Goal: Transaction & Acquisition: Purchase product/service

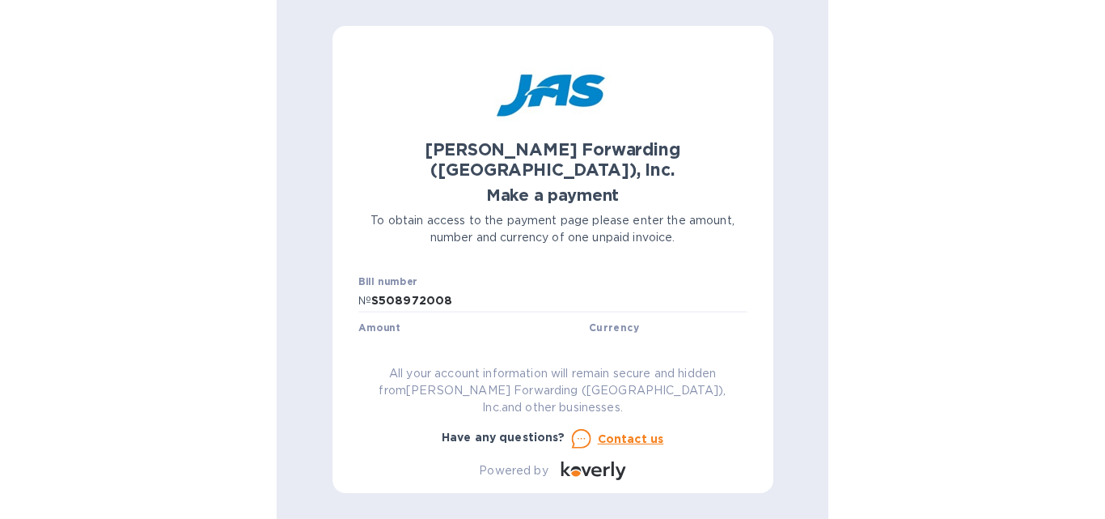
scroll to position [158, 0]
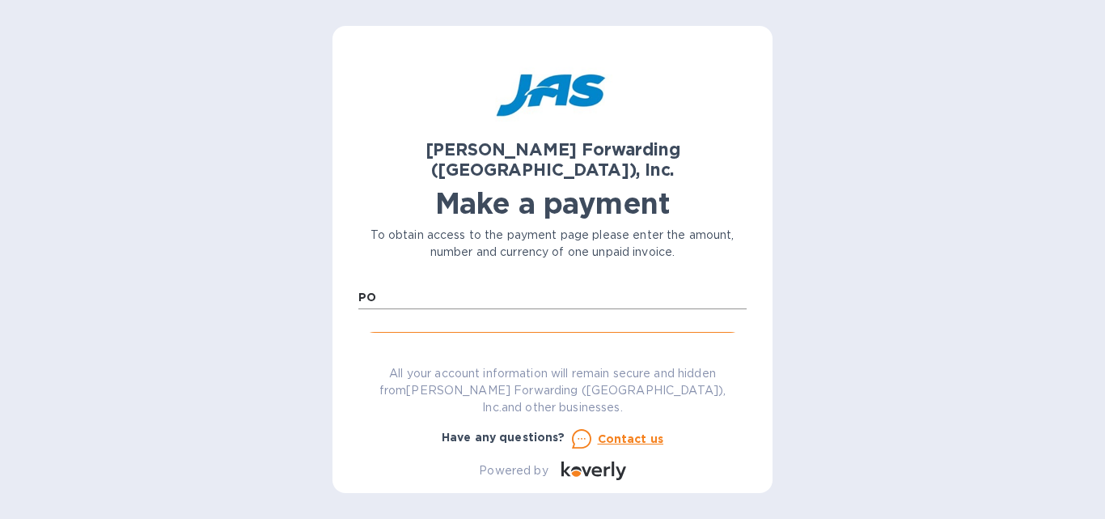
drag, startPoint x: 427, startPoint y: 265, endPoint x: 383, endPoint y: 283, distance: 47.5
click at [428, 267] on div "[PERSON_NAME] Forwarding ([GEOGRAPHIC_DATA]), Inc. Make a payment To obtain acc…" at bounding box center [552, 266] width 388 height 428
drag, startPoint x: 464, startPoint y: 291, endPoint x: 355, endPoint y: 285, distance: 109.4
click at [348, 294] on div "[PERSON_NAME] Forwarding ([GEOGRAPHIC_DATA]), Inc. Make a payment To obtain acc…" at bounding box center [552, 259] width 440 height 467
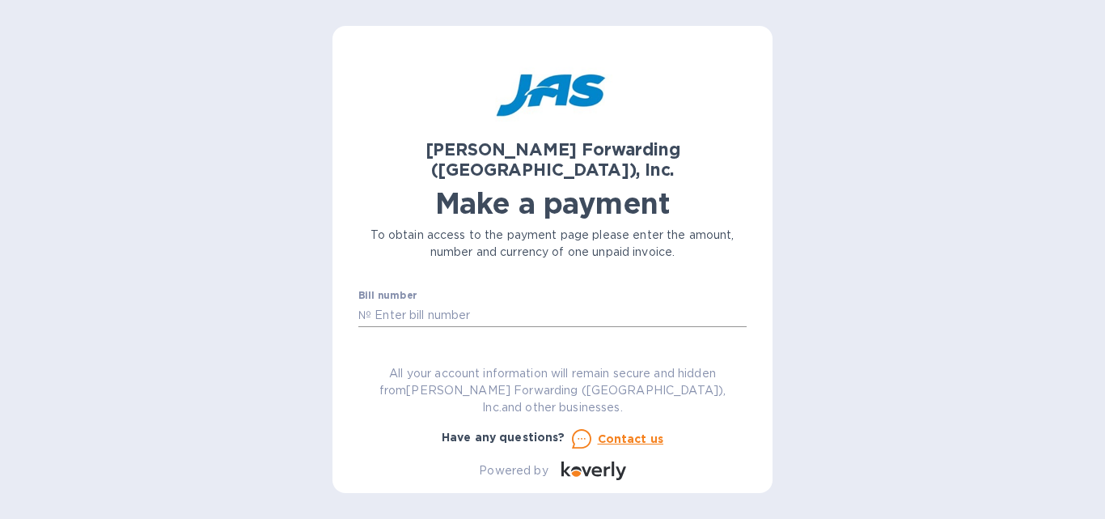
click at [381, 303] on input "text" at bounding box center [558, 315] width 375 height 24
paste input "MIA503365562"
type input "MIA503365562"
drag, startPoint x: 434, startPoint y: 349, endPoint x: 515, endPoint y: 260, distance: 119.7
click at [515, 260] on div "[PERSON_NAME] Forwarding ([GEOGRAPHIC_DATA]), Inc. Make a payment To obtain acc…" at bounding box center [552, 266] width 388 height 428
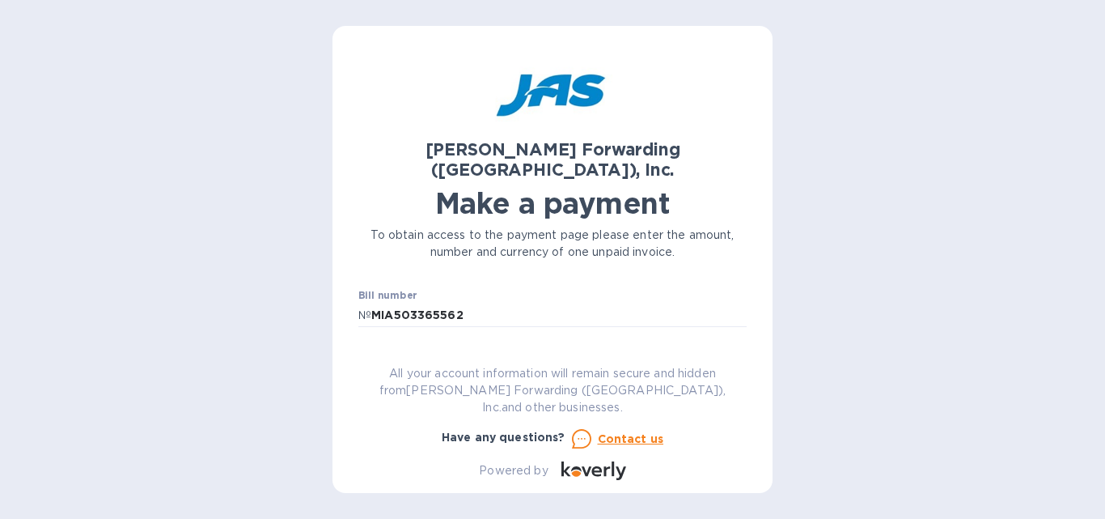
type input "8"
click at [387, 349] on input "text" at bounding box center [474, 361] width 217 height 24
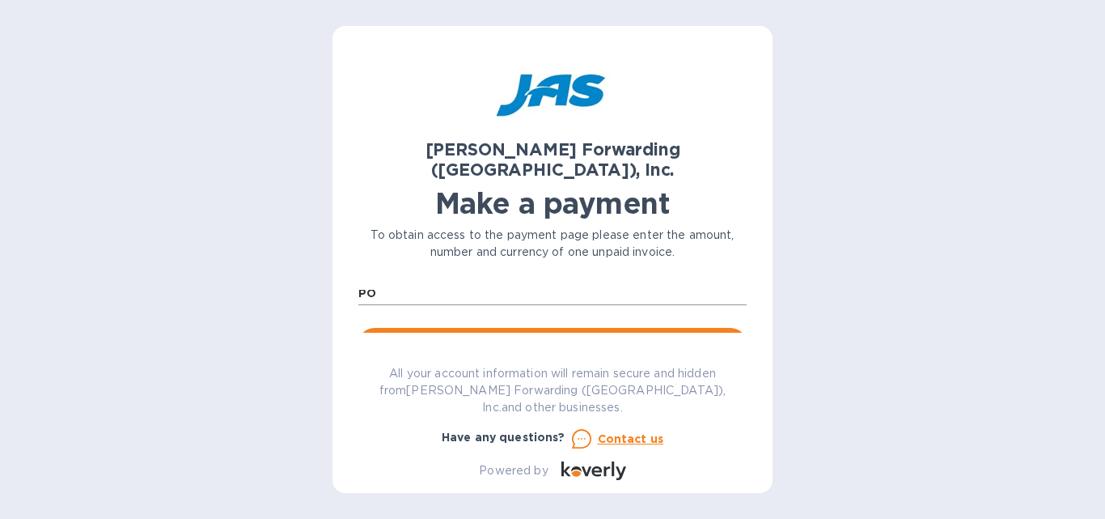
type input "7,514.57"
click at [395, 281] on input "PO" at bounding box center [552, 293] width 388 height 24
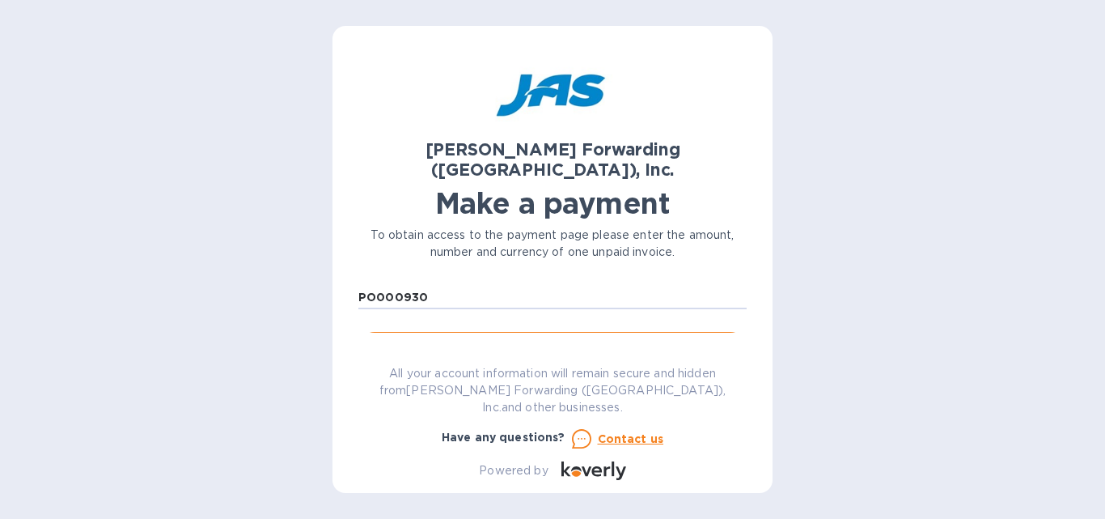
type input "PO000930"
click at [550, 244] on div "To obtain access to the payment page please enter the amount, number and curren…" at bounding box center [552, 243] width 395 height 40
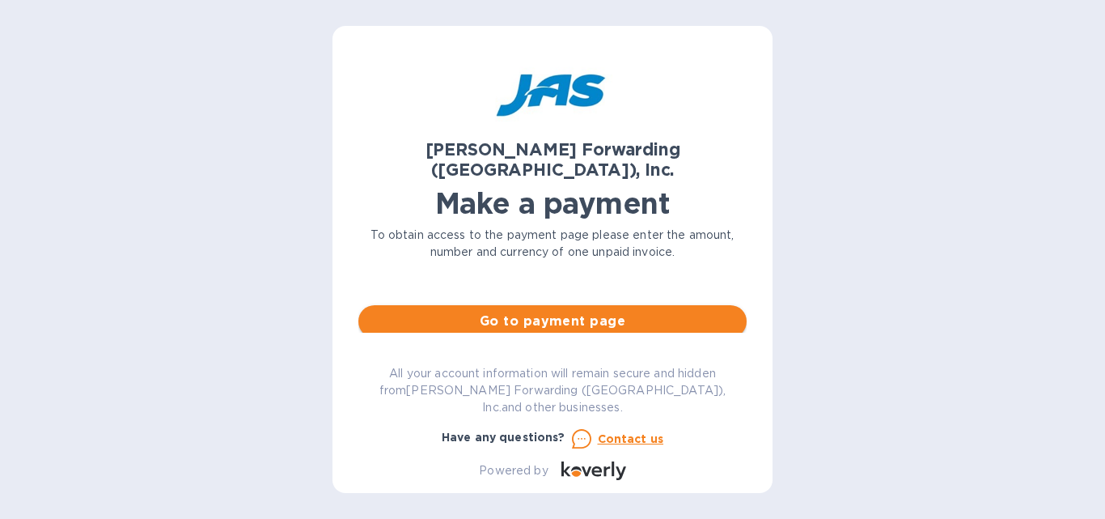
scroll to position [156, 0]
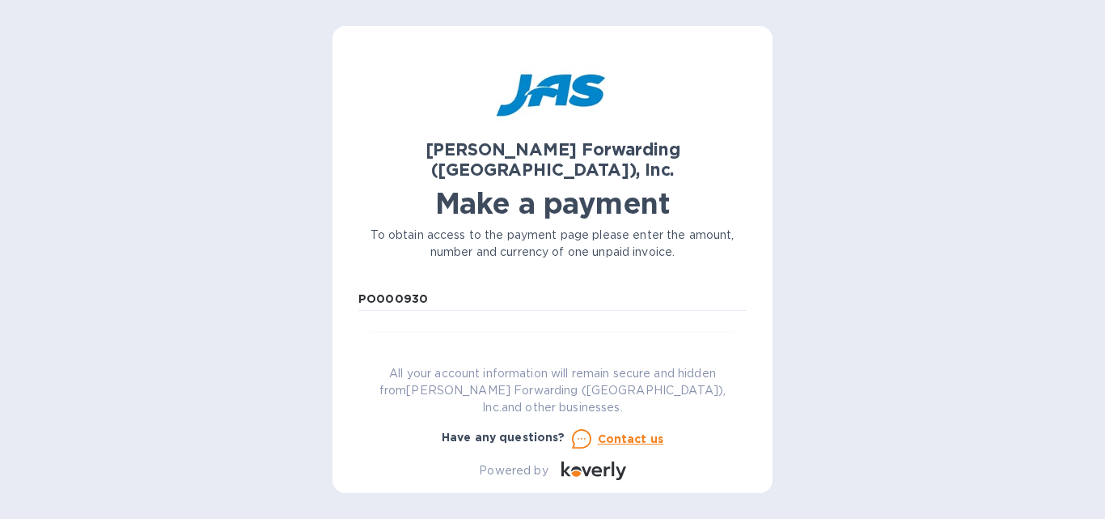
click at [530, 340] on span "Go to payment page" at bounding box center [552, 349] width 362 height 19
